Goal: Navigation & Orientation: Find specific page/section

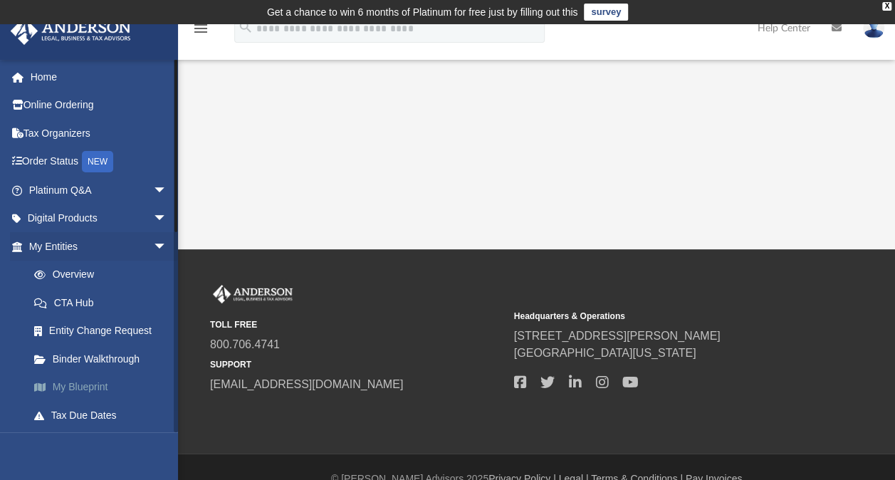
click at [99, 390] on link "My Blueprint" at bounding box center [104, 387] width 169 height 28
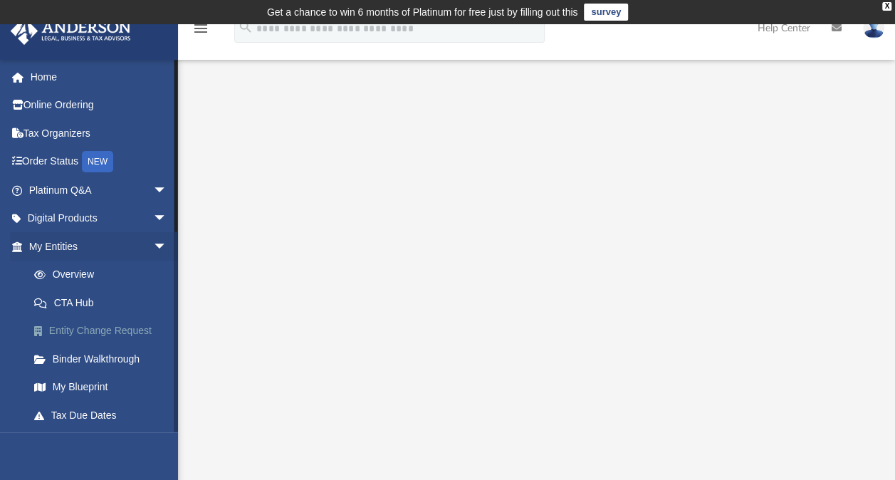
click at [131, 338] on link "Entity Change Request" at bounding box center [104, 331] width 169 height 28
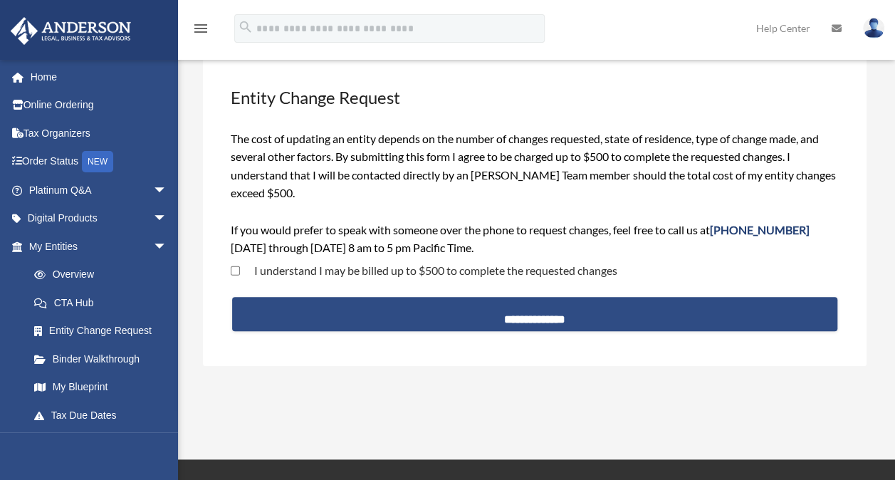
scroll to position [78, 0]
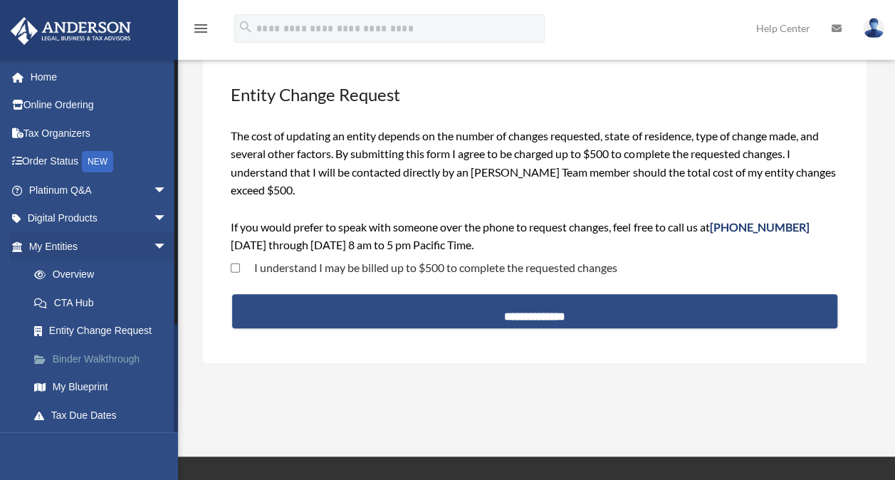
click at [123, 360] on link "Binder Walkthrough" at bounding box center [104, 359] width 169 height 28
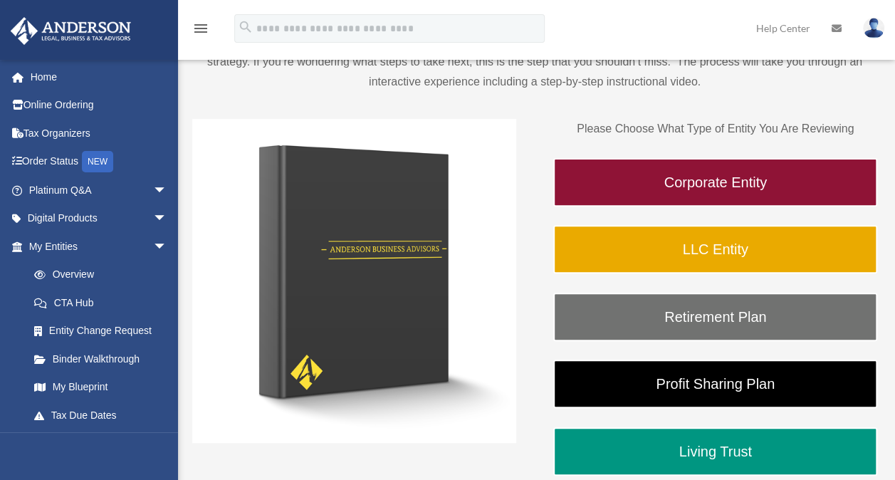
scroll to position [166, 0]
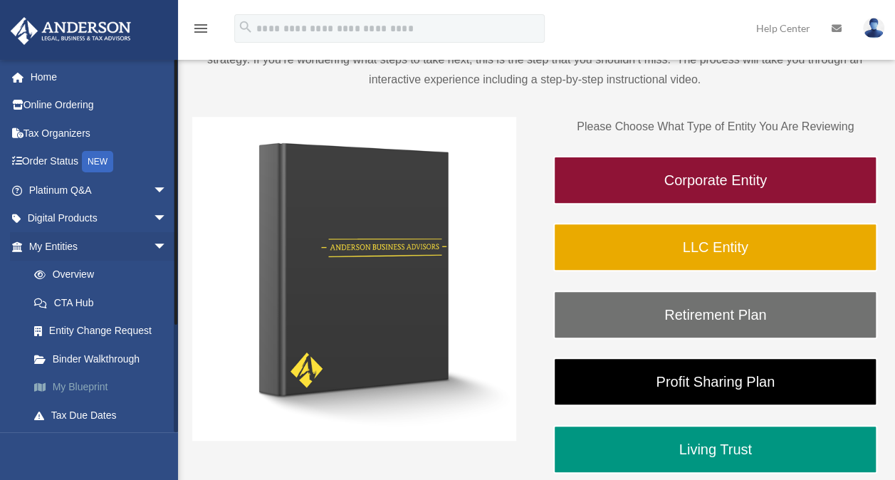
click at [93, 386] on link "My Blueprint" at bounding box center [104, 387] width 169 height 28
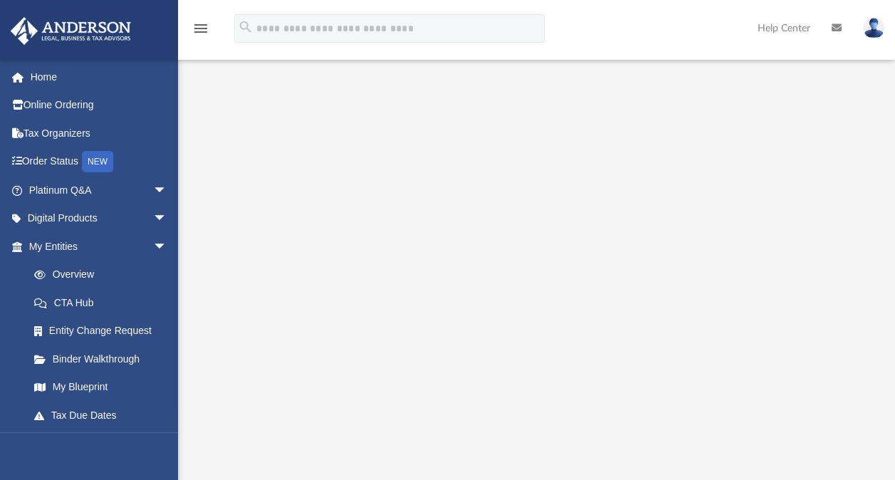
scroll to position [46, 0]
